Goal: Task Accomplishment & Management: Manage account settings

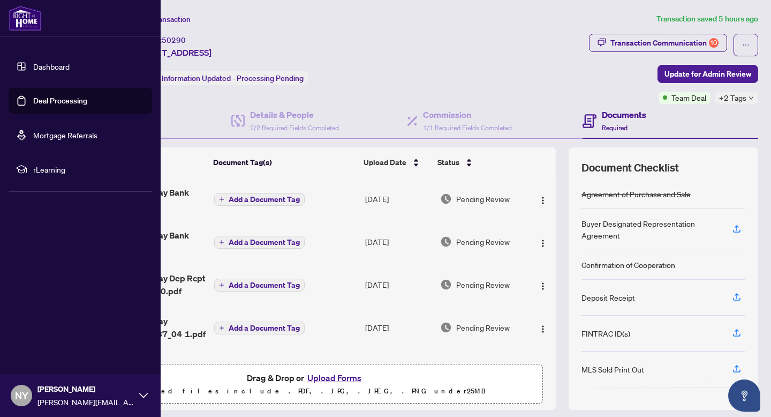
click at [26, 18] on img at bounding box center [25, 18] width 33 height 26
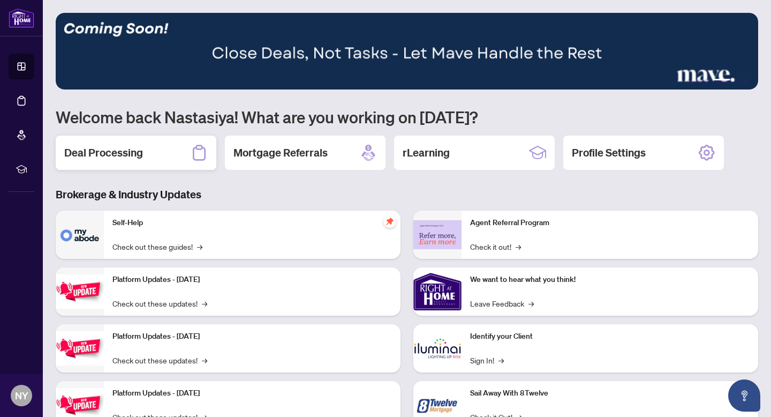
click at [118, 137] on div "Deal Processing" at bounding box center [136, 153] width 161 height 34
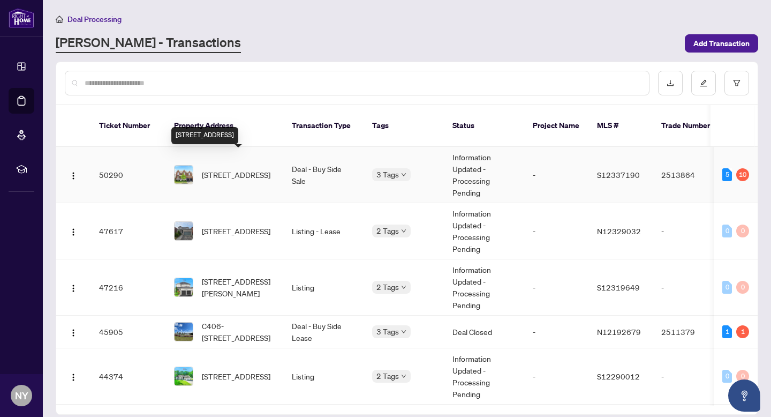
click at [220, 169] on span "[STREET_ADDRESS]" at bounding box center [236, 175] width 69 height 12
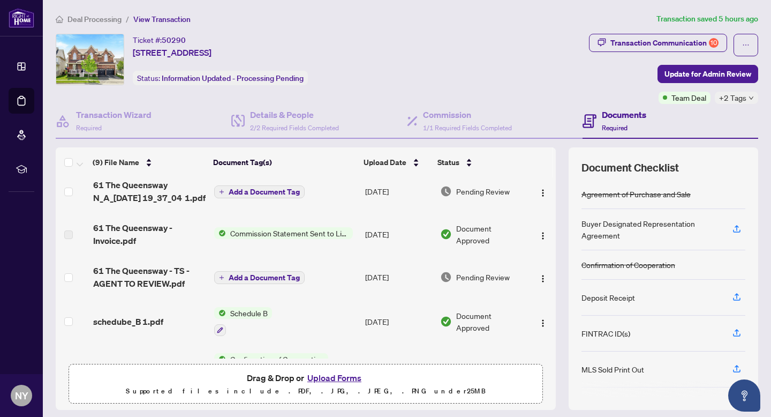
scroll to position [137, 0]
click at [155, 274] on span "61 The Queensway - TS - AGENT TO REVIEW.pdf" at bounding box center [149, 276] width 113 height 26
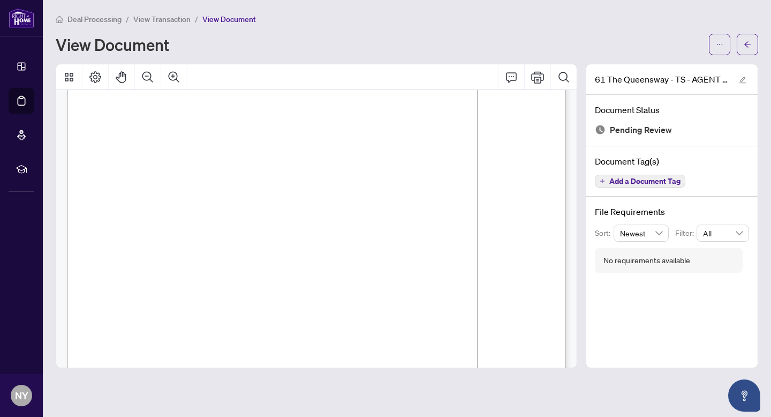
scroll to position [79, 0]
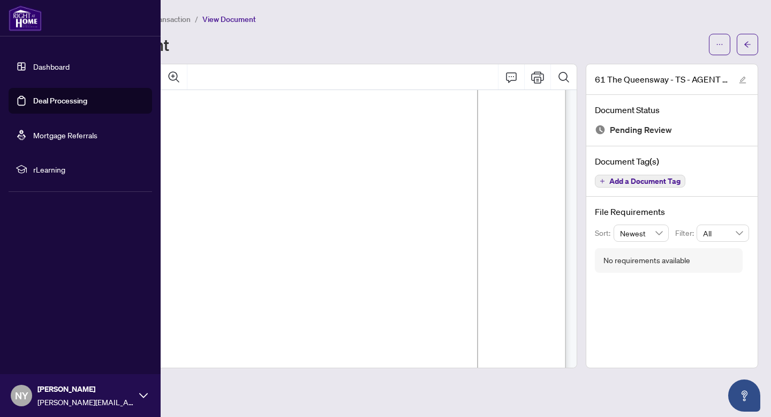
click at [26, 18] on img at bounding box center [25, 18] width 33 height 26
